Goal: Task Accomplishment & Management: Manage account settings

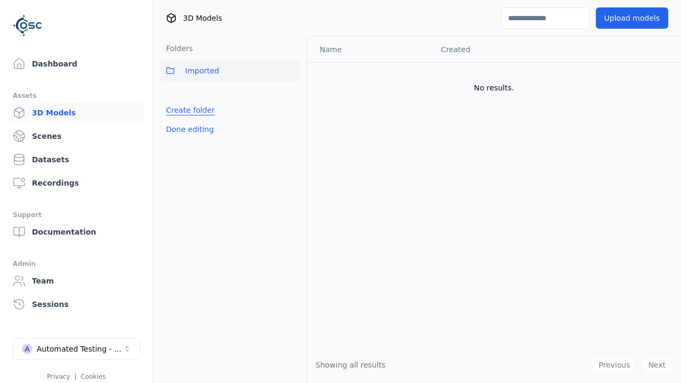
click at [187, 110] on link "Create folder" at bounding box center [190, 110] width 49 height 11
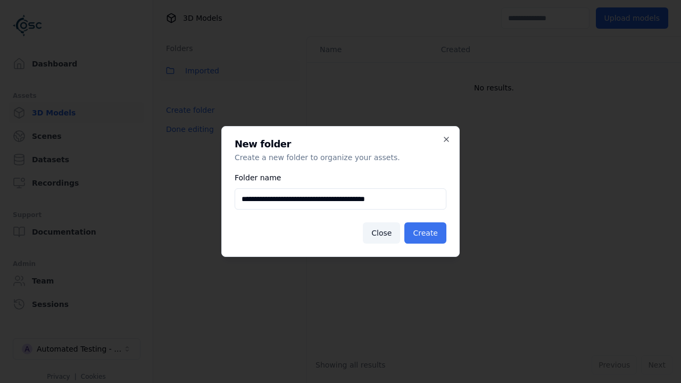
type input "**********"
click at [427, 233] on button "Create" at bounding box center [425, 232] width 42 height 21
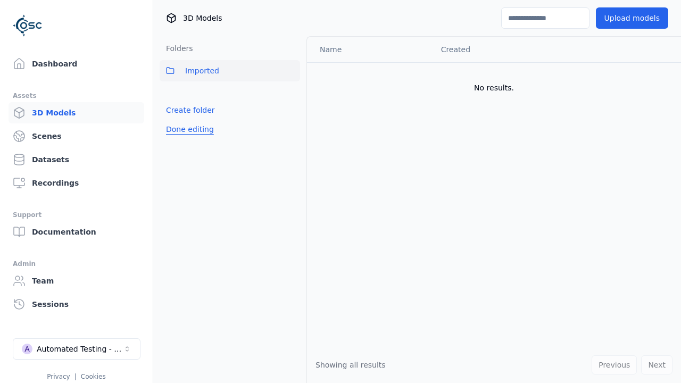
click at [187, 139] on button "Done editing" at bounding box center [189, 129] width 61 height 19
click at [178, 133] on button "Done editing" at bounding box center [189, 129] width 61 height 19
click at [291, 94] on html "Support Dashboard Assets 3D Models Scenes Datasets Recordings Support Documenta…" at bounding box center [340, 191] width 681 height 383
click at [291, 133] on div "Rename" at bounding box center [295, 132] width 71 height 17
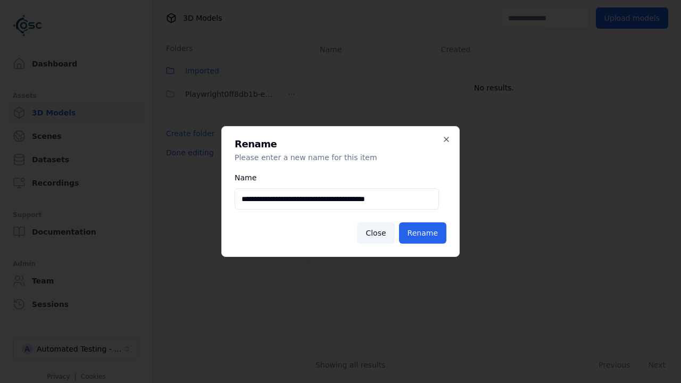
click at [337, 199] on input "**********" at bounding box center [336, 198] width 204 height 21
type input "**********"
click at [424, 233] on button "Rename" at bounding box center [422, 232] width 47 height 21
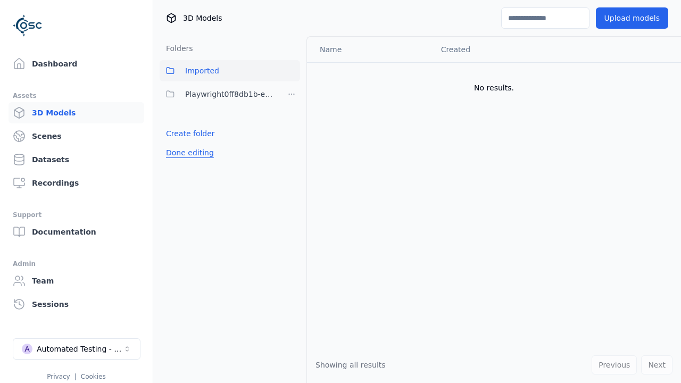
click at [187, 153] on button "Done editing" at bounding box center [189, 152] width 61 height 19
click at [178, 143] on button "Done editing" at bounding box center [189, 152] width 61 height 19
click at [291, 94] on html "Support Dashboard Assets 3D Models Scenes Datasets Recordings Support Documenta…" at bounding box center [340, 191] width 681 height 383
click at [291, 150] on div "Delete" at bounding box center [295, 149] width 71 height 17
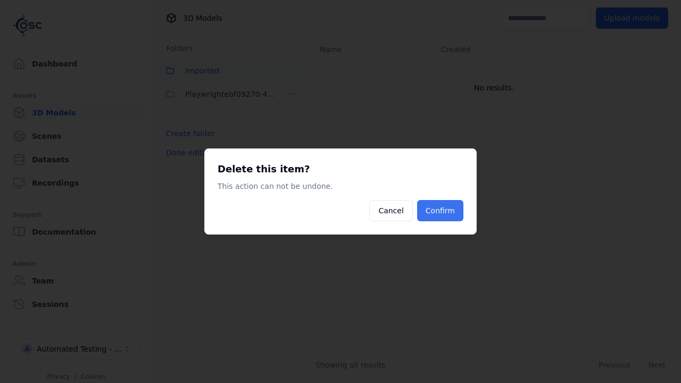
click at [441, 211] on button "Confirm" at bounding box center [440, 210] width 46 height 21
click at [187, 153] on button "Done editing" at bounding box center [189, 152] width 61 height 19
